Goal: Transaction & Acquisition: Purchase product/service

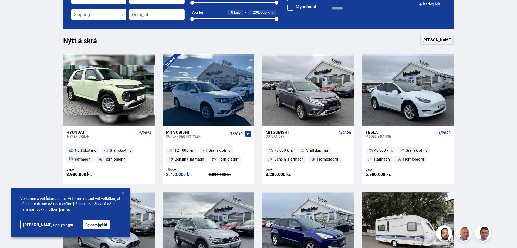
scroll to position [351, 0]
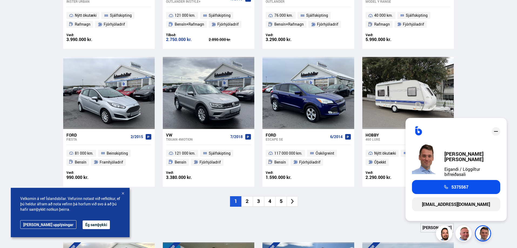
click at [387, 235] on div "Ný tilboð Sjá meira" at bounding box center [258, 229] width 391 height 13
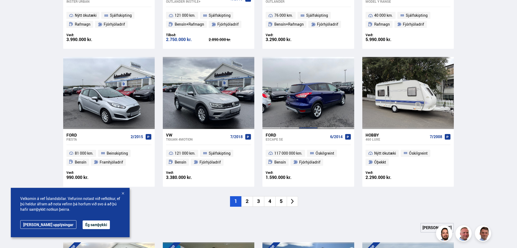
click at [312, 105] on div at bounding box center [308, 93] width 18 height 72
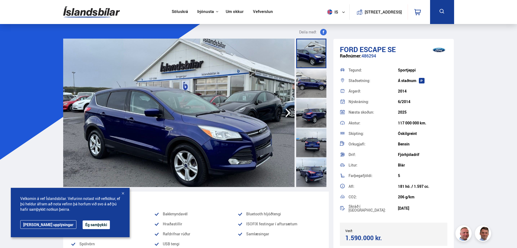
click at [68, 220] on div "Velkomin á vef Íslandsbílar. Vefurinn notast við vefkökur, ef þú [PERSON_NAME] …" at bounding box center [70, 212] width 119 height 49
click at [83, 222] on button "Ég samþykki" at bounding box center [96, 225] width 27 height 9
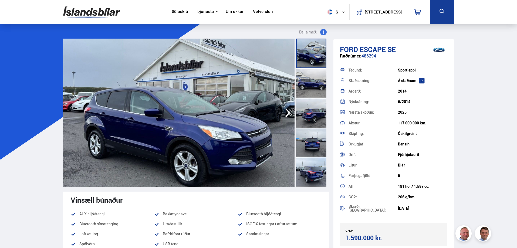
click at [318, 166] on div at bounding box center [311, 172] width 30 height 30
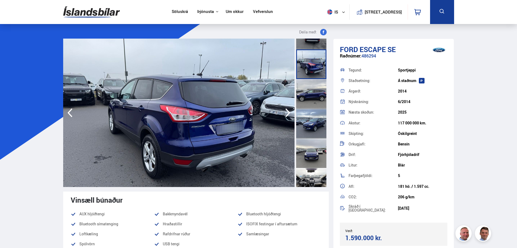
scroll to position [216, 0]
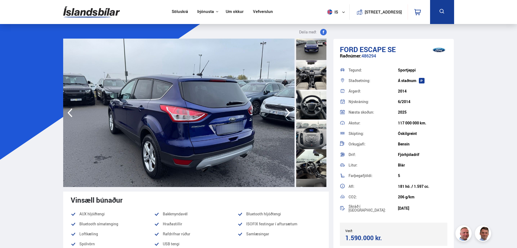
click at [312, 84] on div at bounding box center [311, 75] width 30 height 30
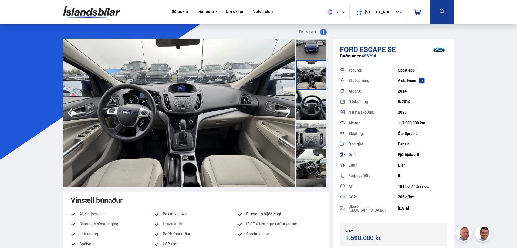
click at [314, 124] on div at bounding box center [311, 135] width 30 height 30
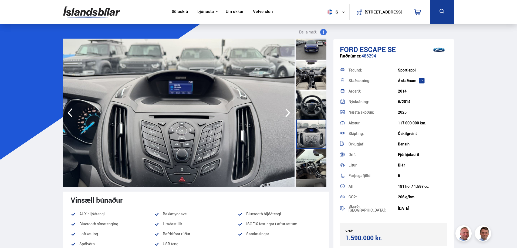
click at [314, 111] on div at bounding box center [311, 105] width 30 height 30
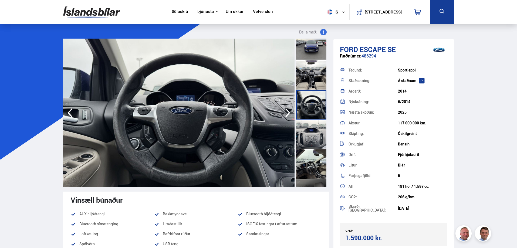
click at [314, 140] on div at bounding box center [311, 135] width 30 height 30
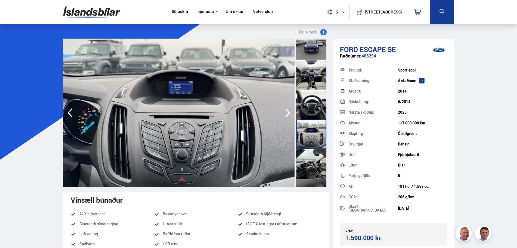
click at [315, 155] on div at bounding box center [311, 164] width 30 height 30
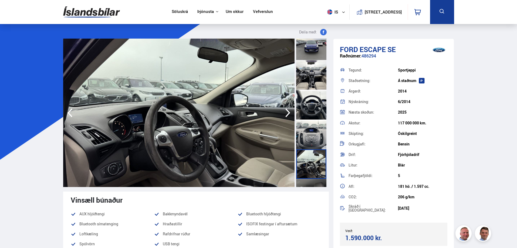
click at [313, 133] on div at bounding box center [311, 135] width 30 height 30
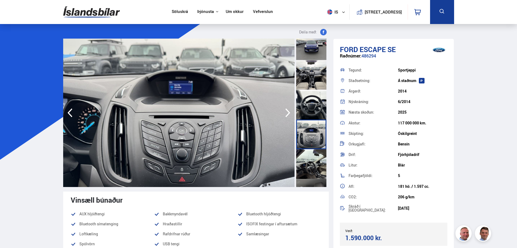
click at [313, 107] on div at bounding box center [311, 105] width 30 height 30
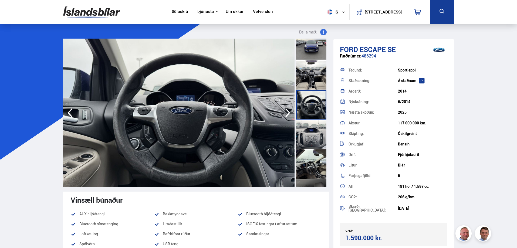
click at [310, 166] on div at bounding box center [311, 164] width 30 height 30
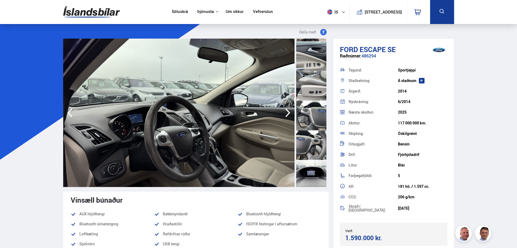
scroll to position [648, 0]
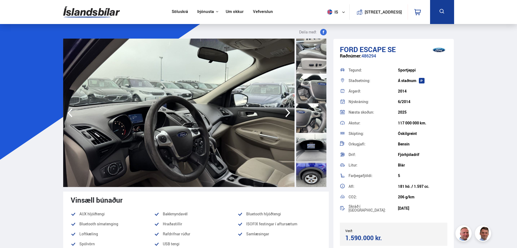
click at [316, 149] on div at bounding box center [311, 148] width 30 height 30
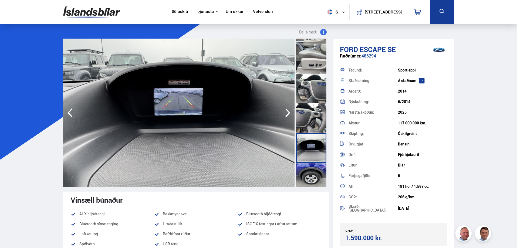
click at [319, 121] on div at bounding box center [311, 118] width 30 height 30
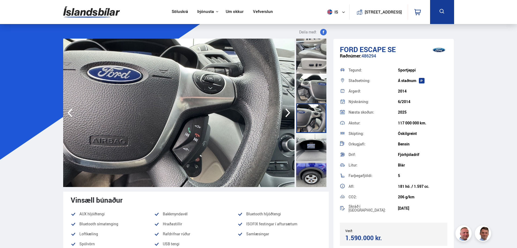
click at [306, 98] on div at bounding box center [311, 89] width 30 height 30
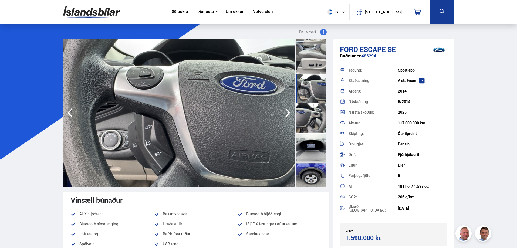
scroll to position [594, 0]
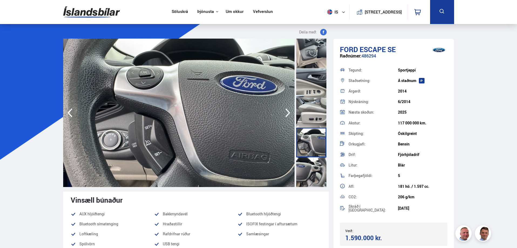
click at [309, 107] on div at bounding box center [311, 113] width 30 height 30
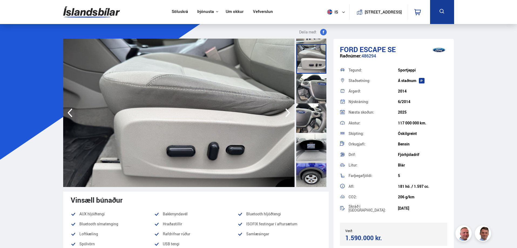
scroll to position [654, 0]
